Goal: Task Accomplishment & Management: Manage account settings

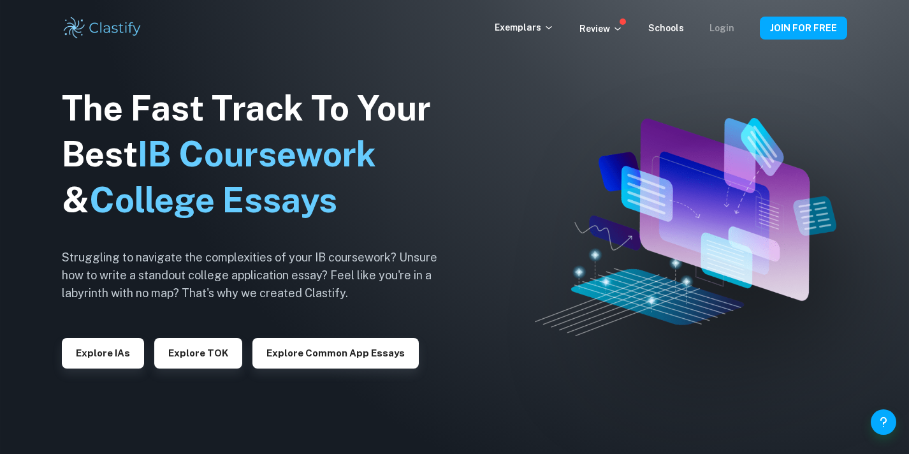
click at [715, 27] on link "Login" at bounding box center [722, 28] width 25 height 10
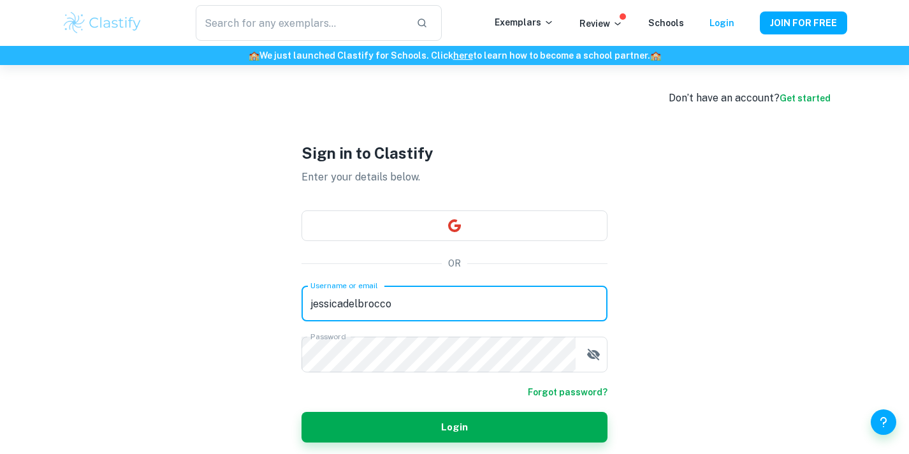
drag, startPoint x: 441, startPoint y: 305, endPoint x: 231, endPoint y: 300, distance: 209.8
click at [231, 300] on div "Don’t have an account? Get started Sign in to Clastify Enter your details below…" at bounding box center [455, 292] width 816 height 454
type input "[EMAIL_ADDRESS][DOMAIN_NAME]"
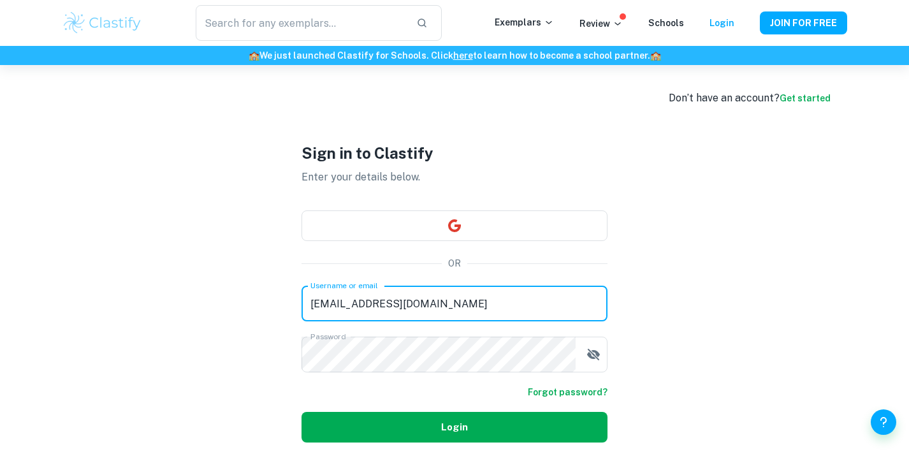
click at [412, 429] on button "Login" at bounding box center [455, 427] width 306 height 31
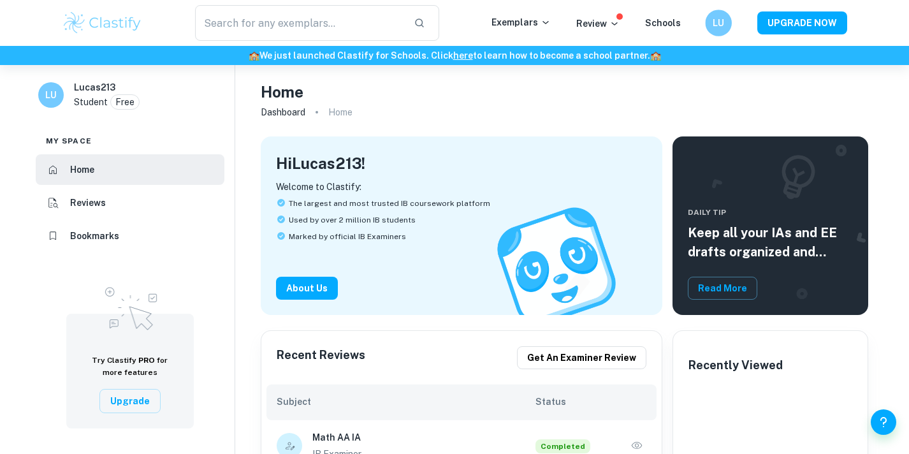
click at [718, 24] on h6 "LU" at bounding box center [718, 23] width 15 height 15
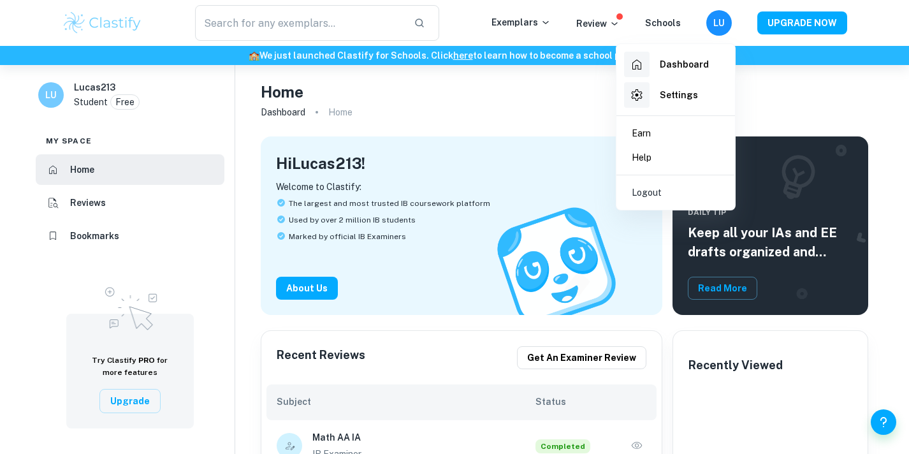
click at [678, 94] on h6 "Settings" at bounding box center [679, 95] width 38 height 14
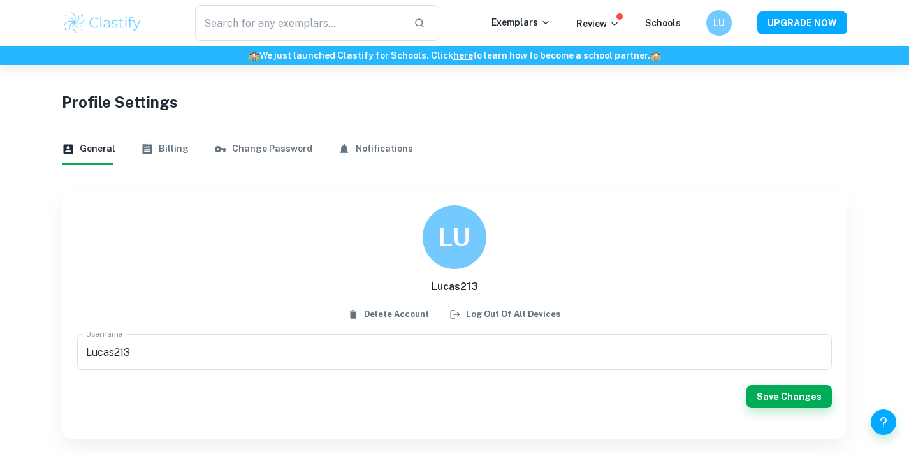
click at [175, 149] on button "Billing" at bounding box center [165, 149] width 48 height 31
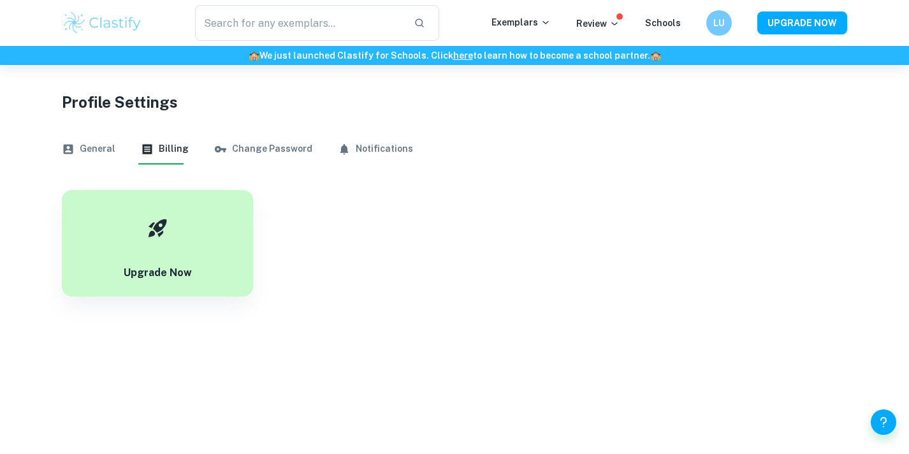
click at [94, 157] on button "General" at bounding box center [89, 149] width 54 height 31
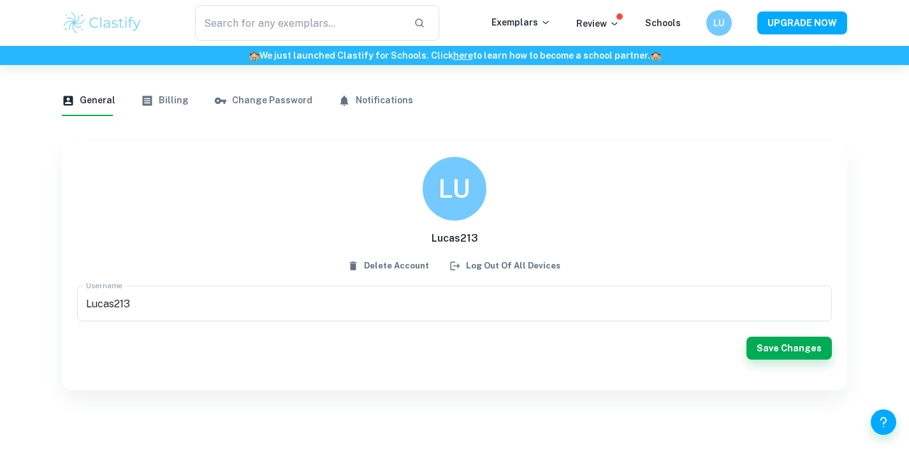
scroll to position [65, 0]
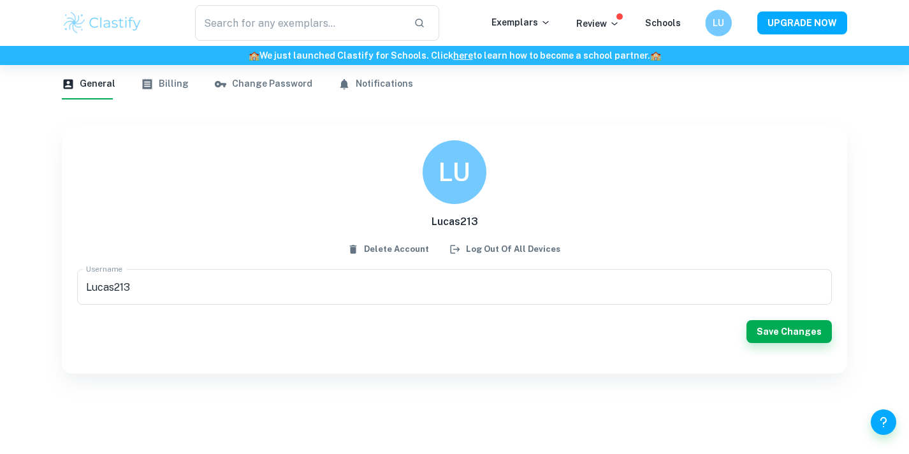
click at [710, 27] on div "LU" at bounding box center [718, 23] width 27 height 27
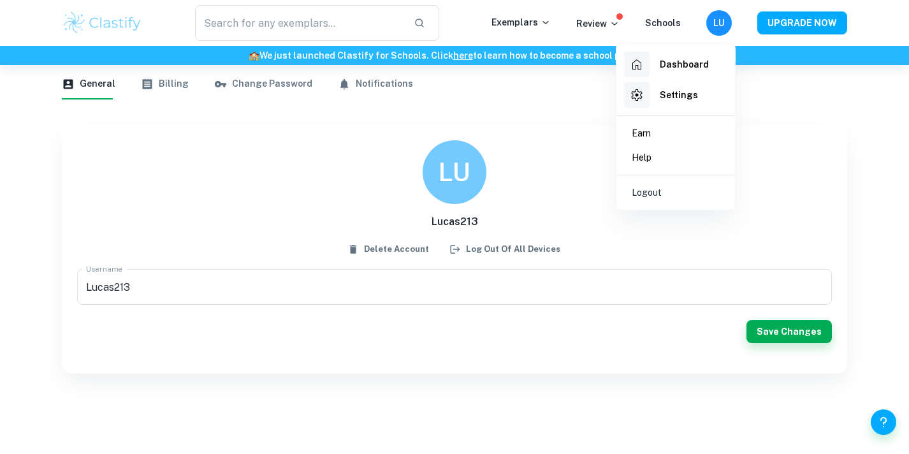
click at [161, 82] on div at bounding box center [454, 227] width 909 height 454
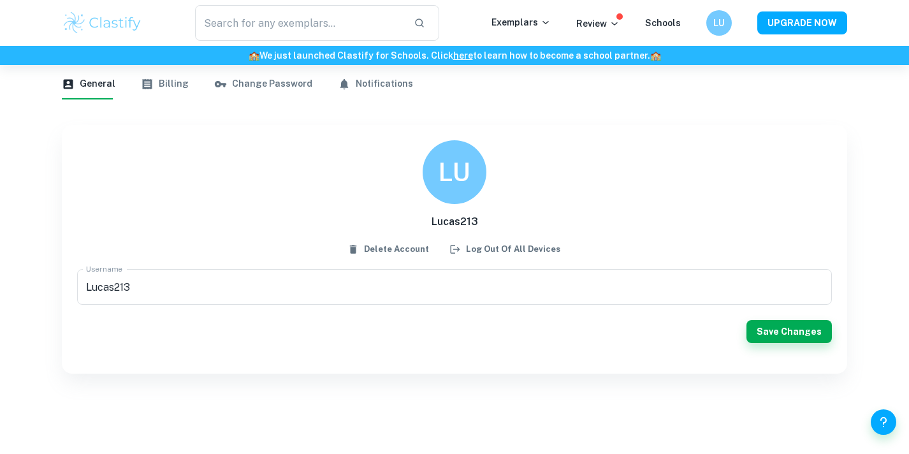
click at [164, 86] on button "Billing" at bounding box center [165, 84] width 48 height 31
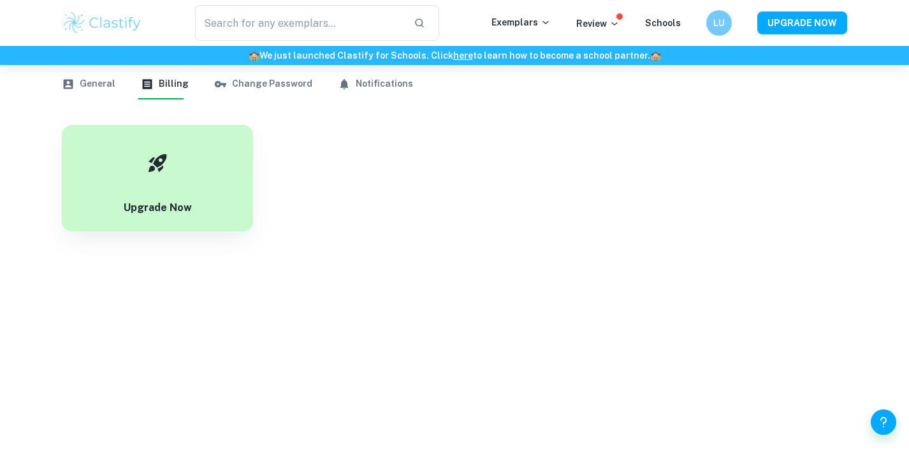
click at [171, 85] on button "Billing" at bounding box center [165, 84] width 48 height 31
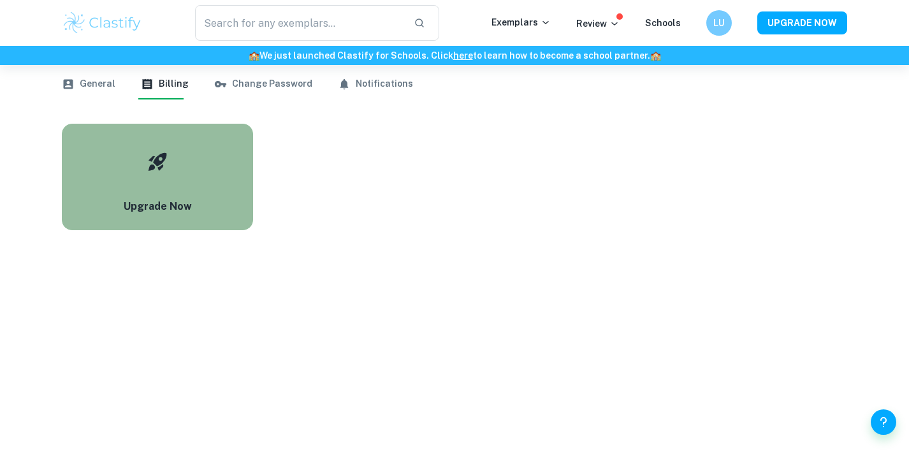
click at [153, 180] on div "button" at bounding box center [157, 161] width 45 height 45
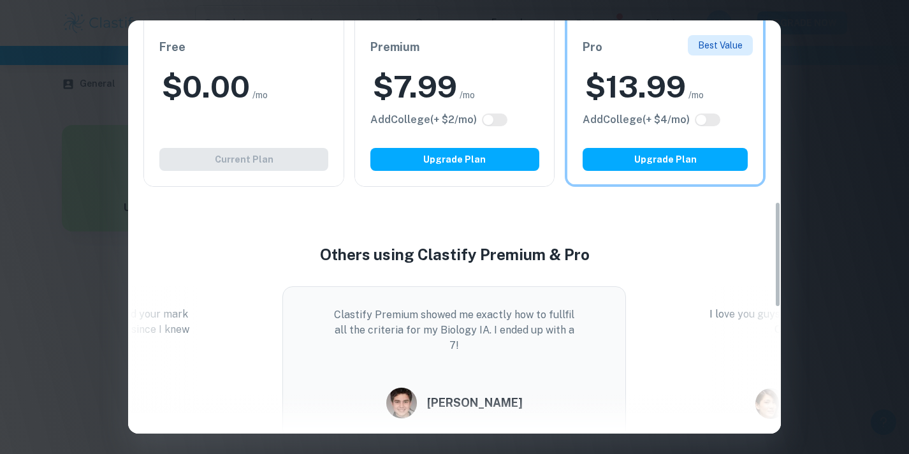
scroll to position [705, 0]
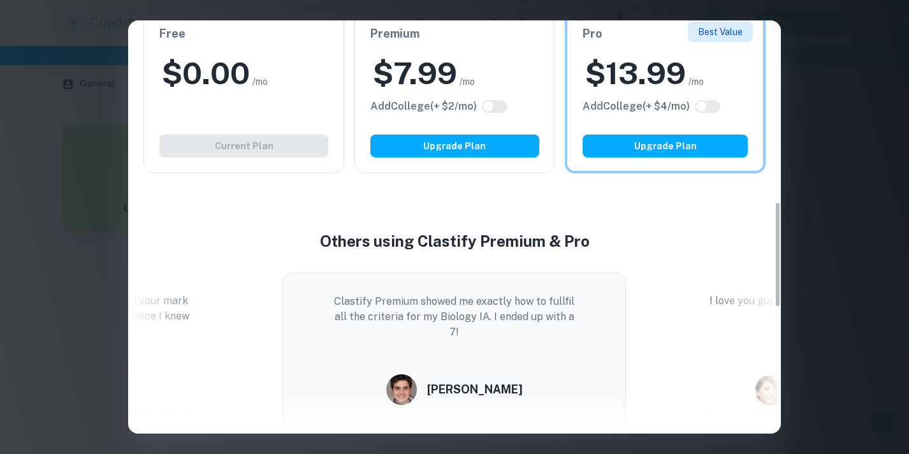
click at [824, 80] on div "Easily Ace Your IB Coursework & Crush College Essays. Get Clastify Premium Get …" at bounding box center [454, 227] width 909 height 454
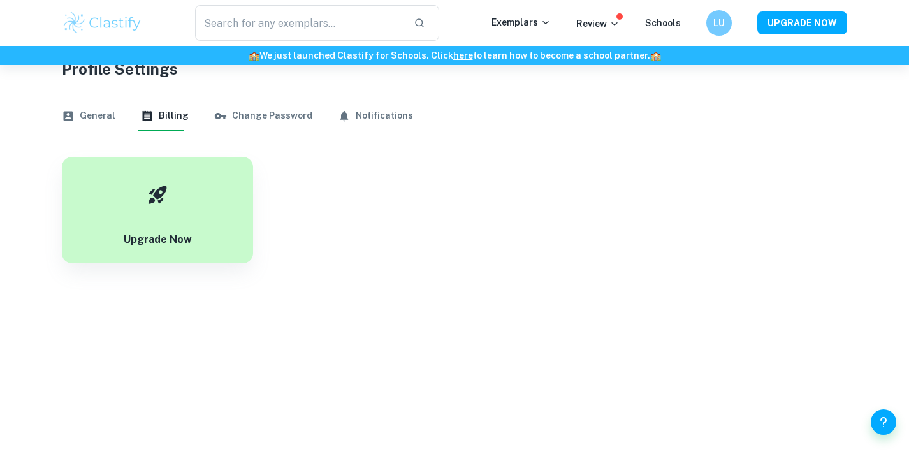
scroll to position [0, 0]
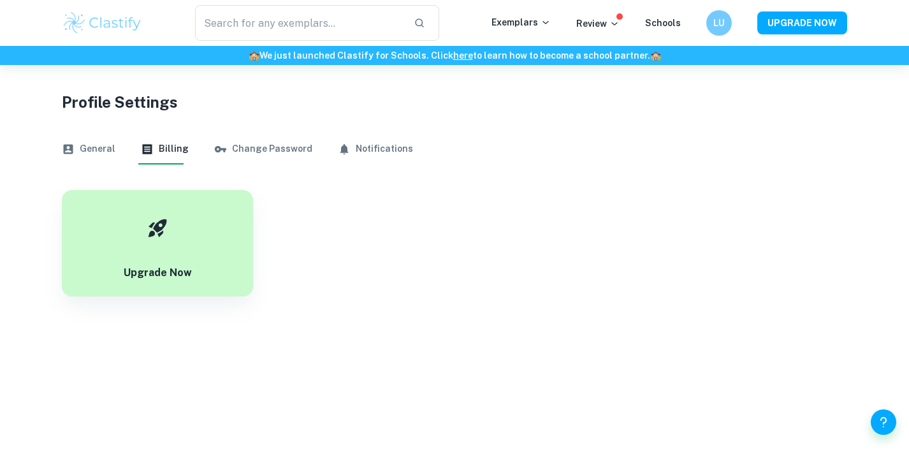
click at [101, 152] on button "General" at bounding box center [89, 149] width 54 height 31
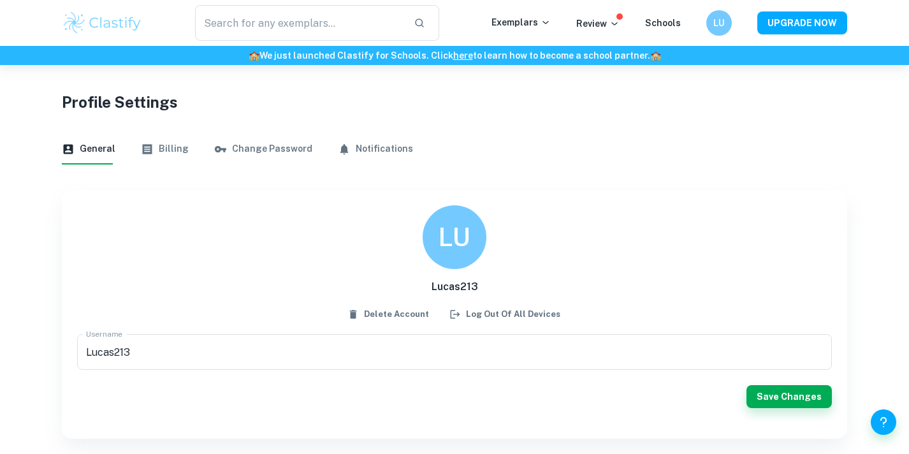
click at [361, 150] on button "Notifications" at bounding box center [375, 149] width 75 height 31
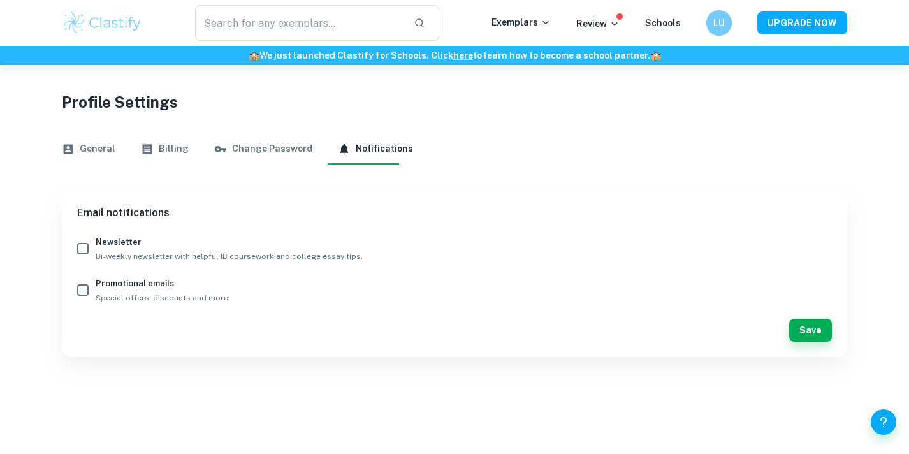
click at [166, 155] on button "Billing" at bounding box center [165, 149] width 48 height 31
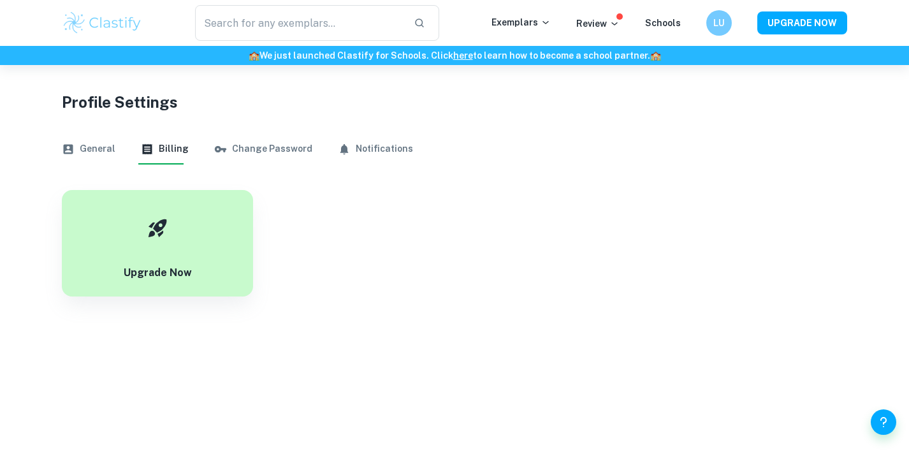
click at [75, 22] on img at bounding box center [102, 23] width 81 height 26
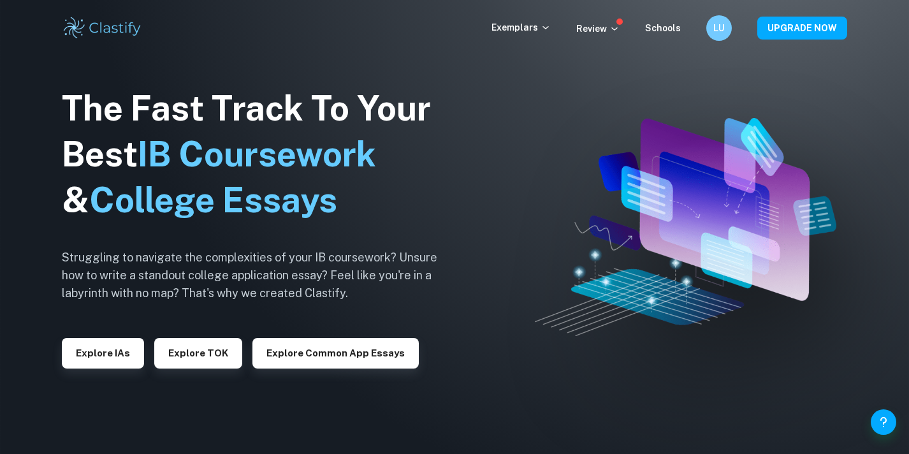
click at [62, 15] on link at bounding box center [102, 28] width 81 height 26
click at [722, 36] on div "LU" at bounding box center [719, 28] width 26 height 26
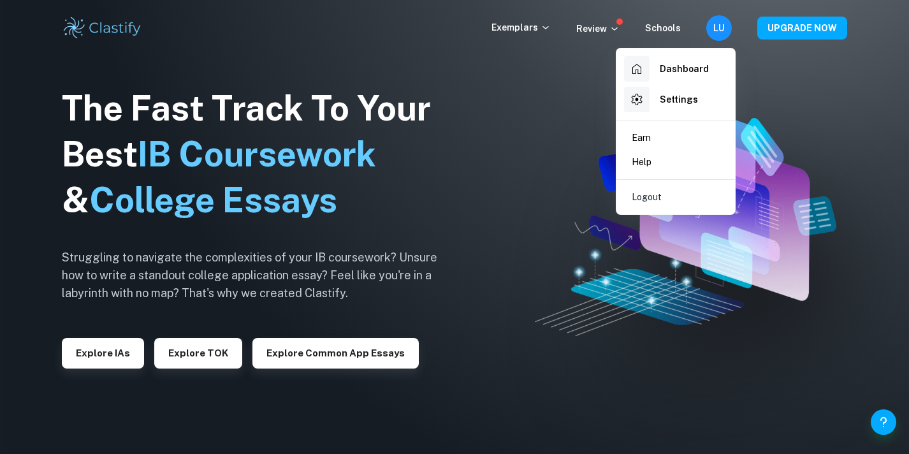
click at [654, 200] on p "Logout" at bounding box center [647, 197] width 30 height 14
